Goal: Information Seeking & Learning: Find specific page/section

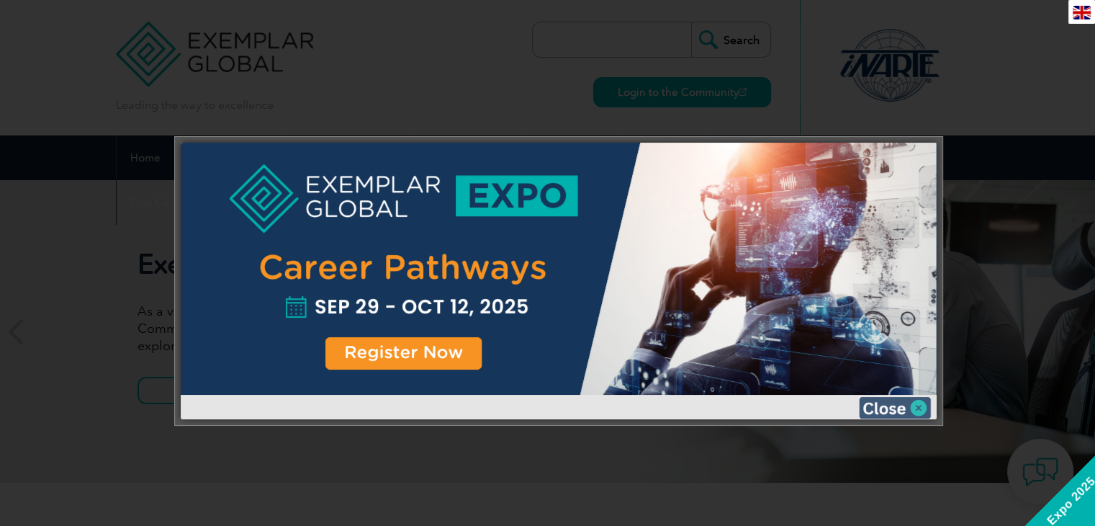
click at [889, 408] on img at bounding box center [895, 408] width 72 height 22
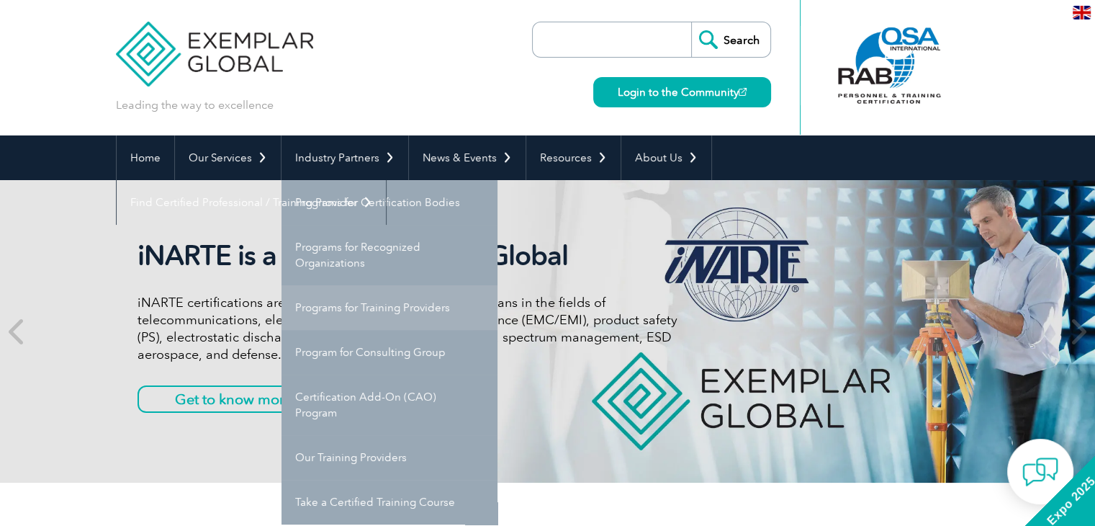
click at [380, 310] on link "Programs for Training Providers" at bounding box center [390, 307] width 216 height 45
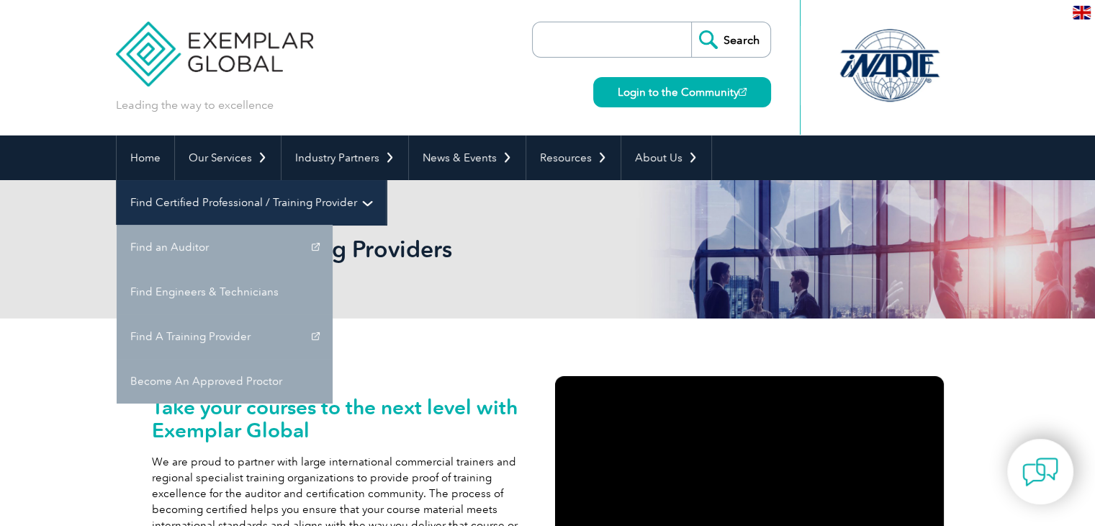
click at [386, 180] on link "Find Certified Professional / Training Provider" at bounding box center [251, 202] width 269 height 45
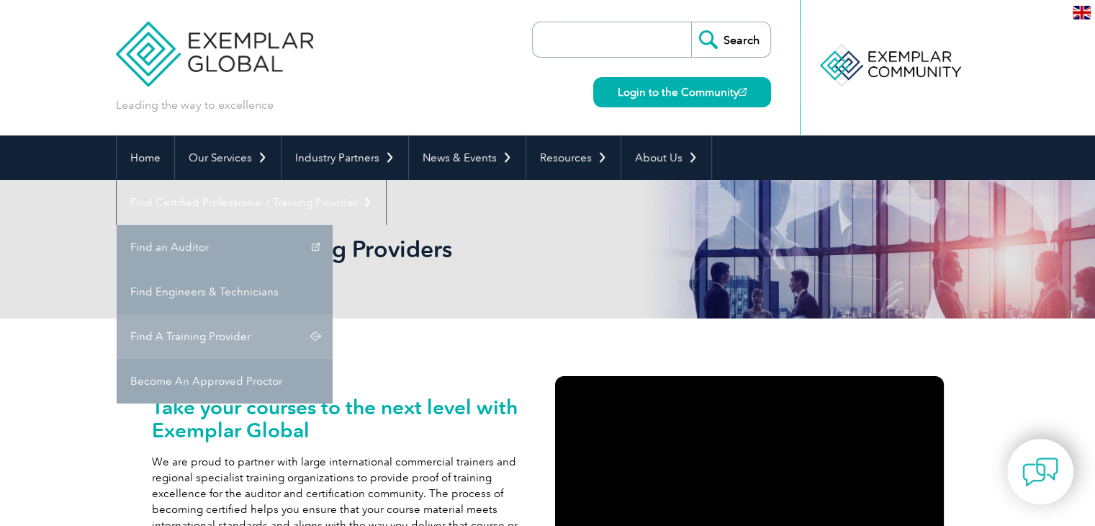
click at [333, 314] on link "Find A Training Provider" at bounding box center [225, 336] width 216 height 45
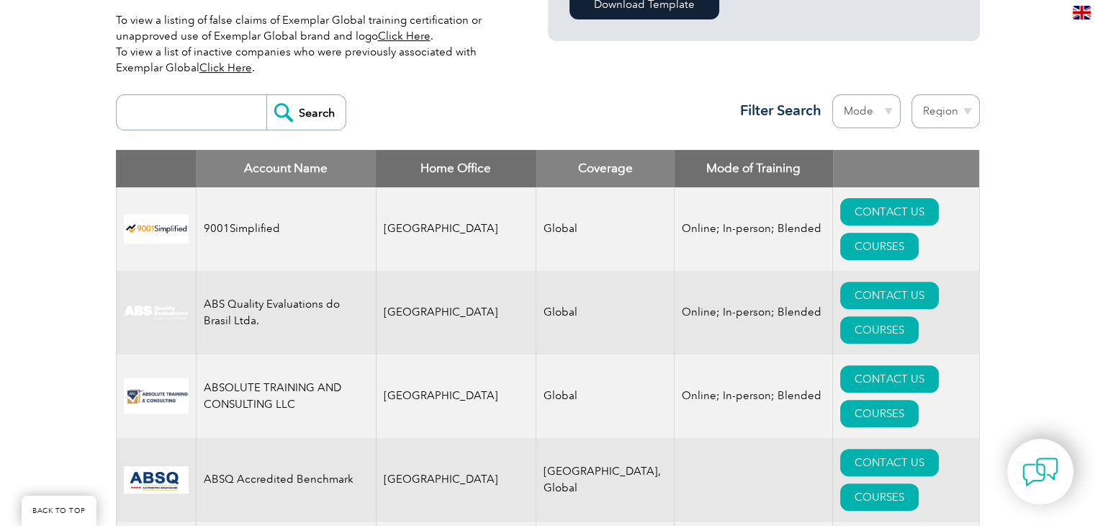
scroll to position [519, 0]
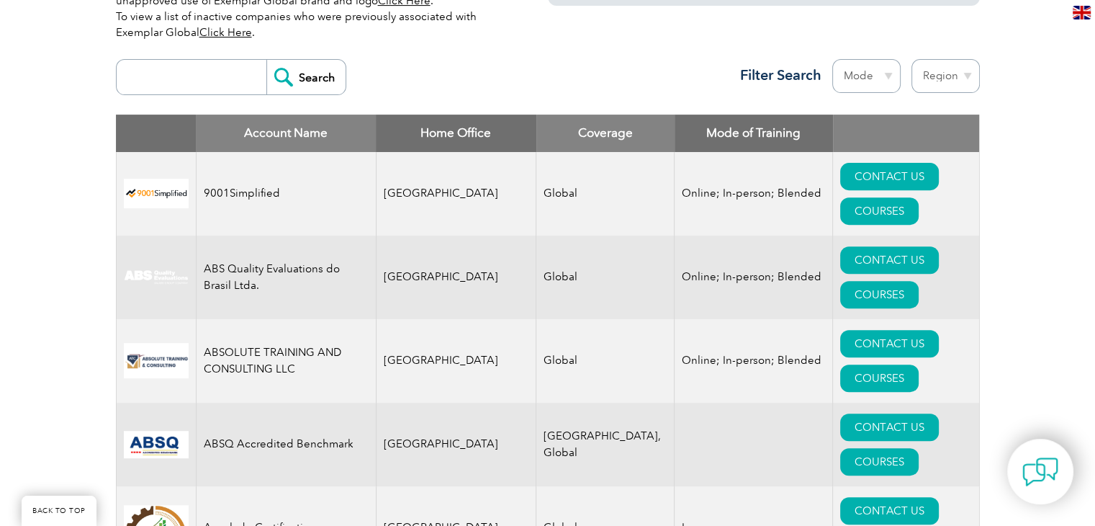
click at [199, 86] on input "search" at bounding box center [195, 77] width 143 height 35
type input "arm"
click at [266, 60] on input "Search" at bounding box center [305, 77] width 79 height 35
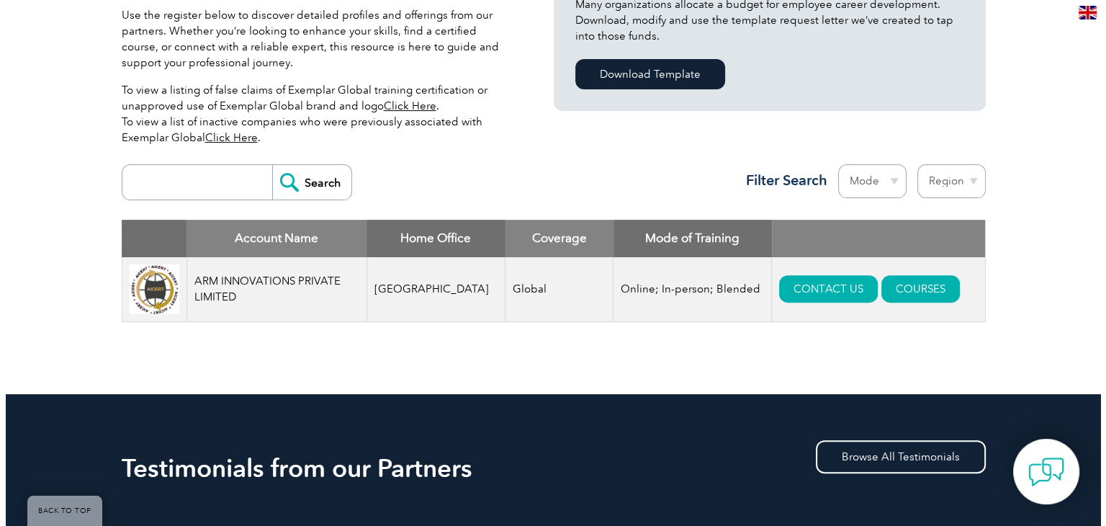
scroll to position [430, 0]
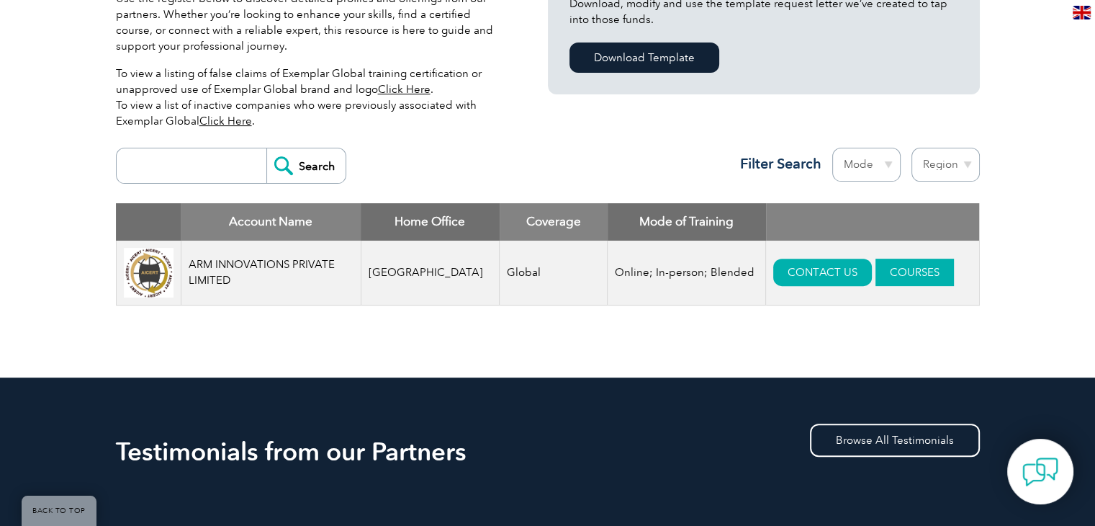
click at [881, 271] on link "COURSES" at bounding box center [915, 272] width 78 height 27
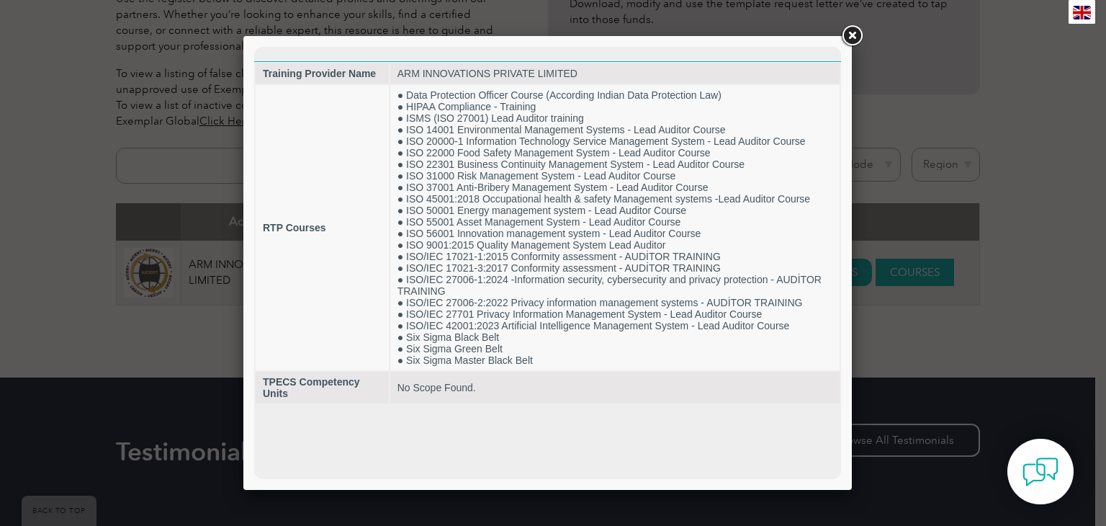
scroll to position [0, 0]
